Goal: Navigation & Orientation: Find specific page/section

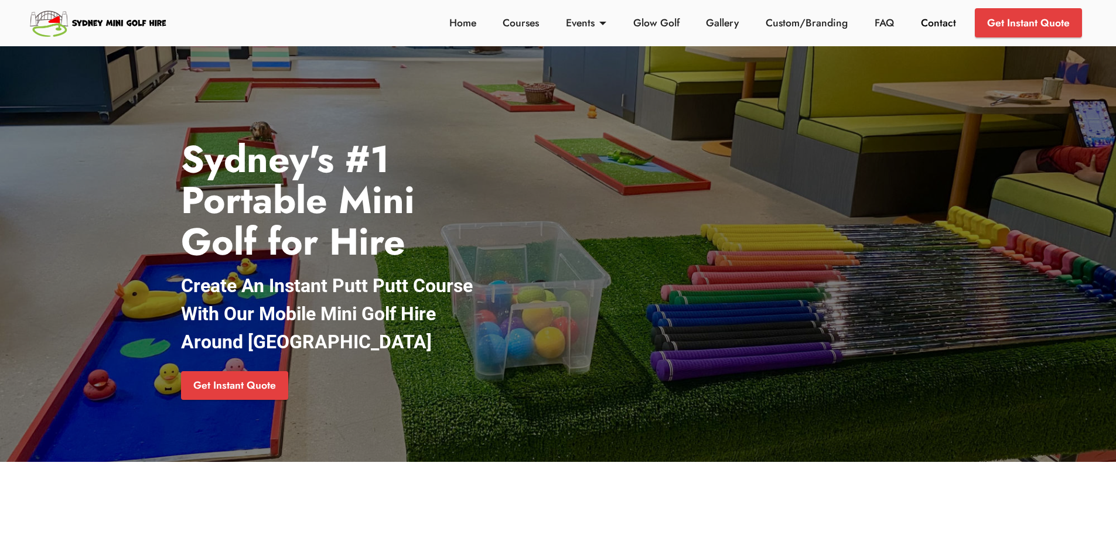
click at [934, 23] on link "Contact" at bounding box center [938, 22] width 42 height 15
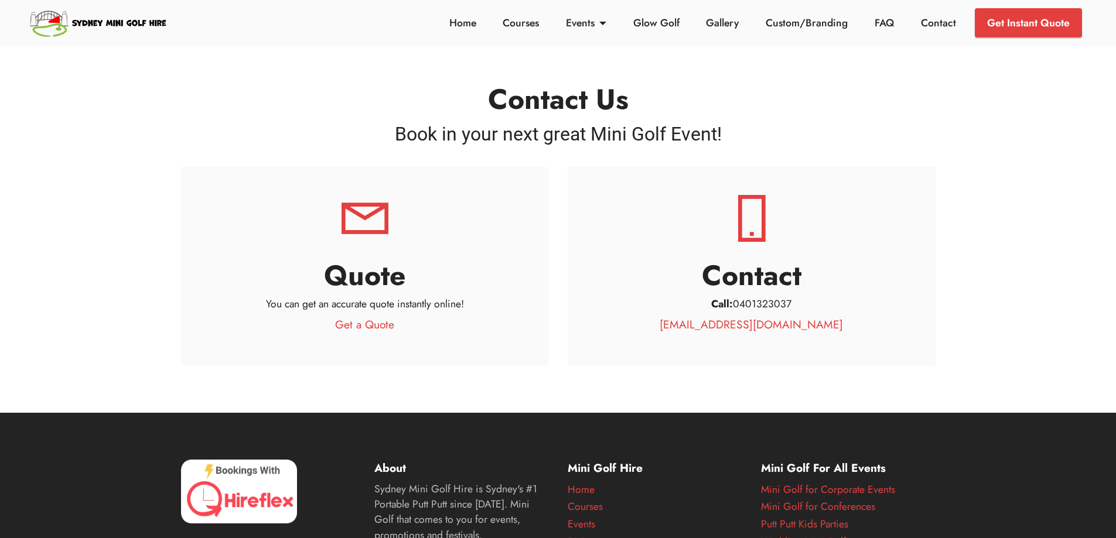
click at [466, 13] on li "Home" at bounding box center [463, 22] width 54 height 29
click at [463, 21] on link "Home" at bounding box center [462, 22] width 33 height 15
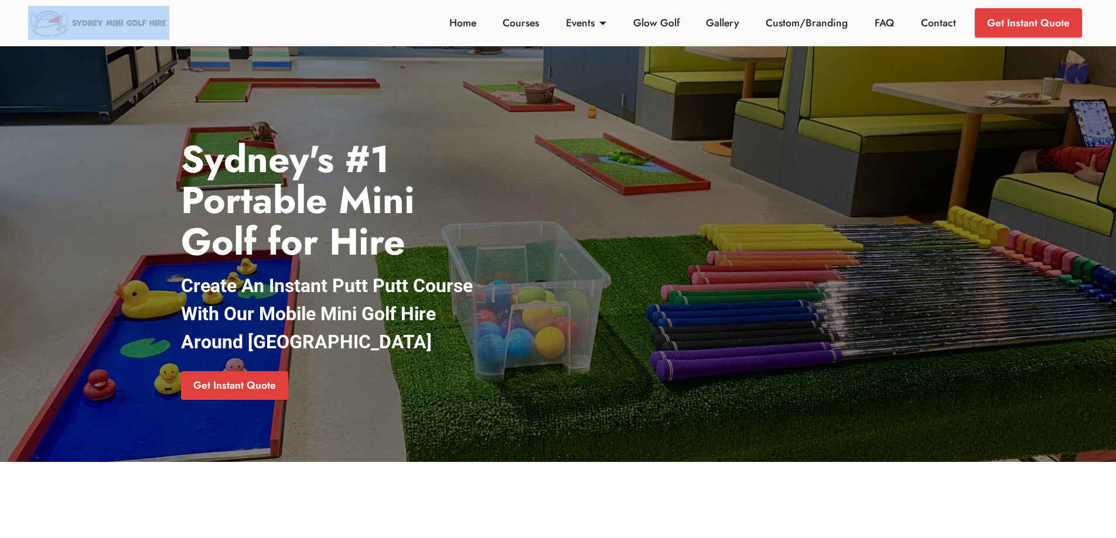
drag, startPoint x: 183, startPoint y: 28, endPoint x: 77, endPoint y: 22, distance: 106.8
click at [77, 22] on div "Home Courses Events Kids Parties Adult Parties Weddings Conferences & Promotion…" at bounding box center [557, 23] width 1097 height 46
copy div
